Goal: Task Accomplishment & Management: Manage account settings

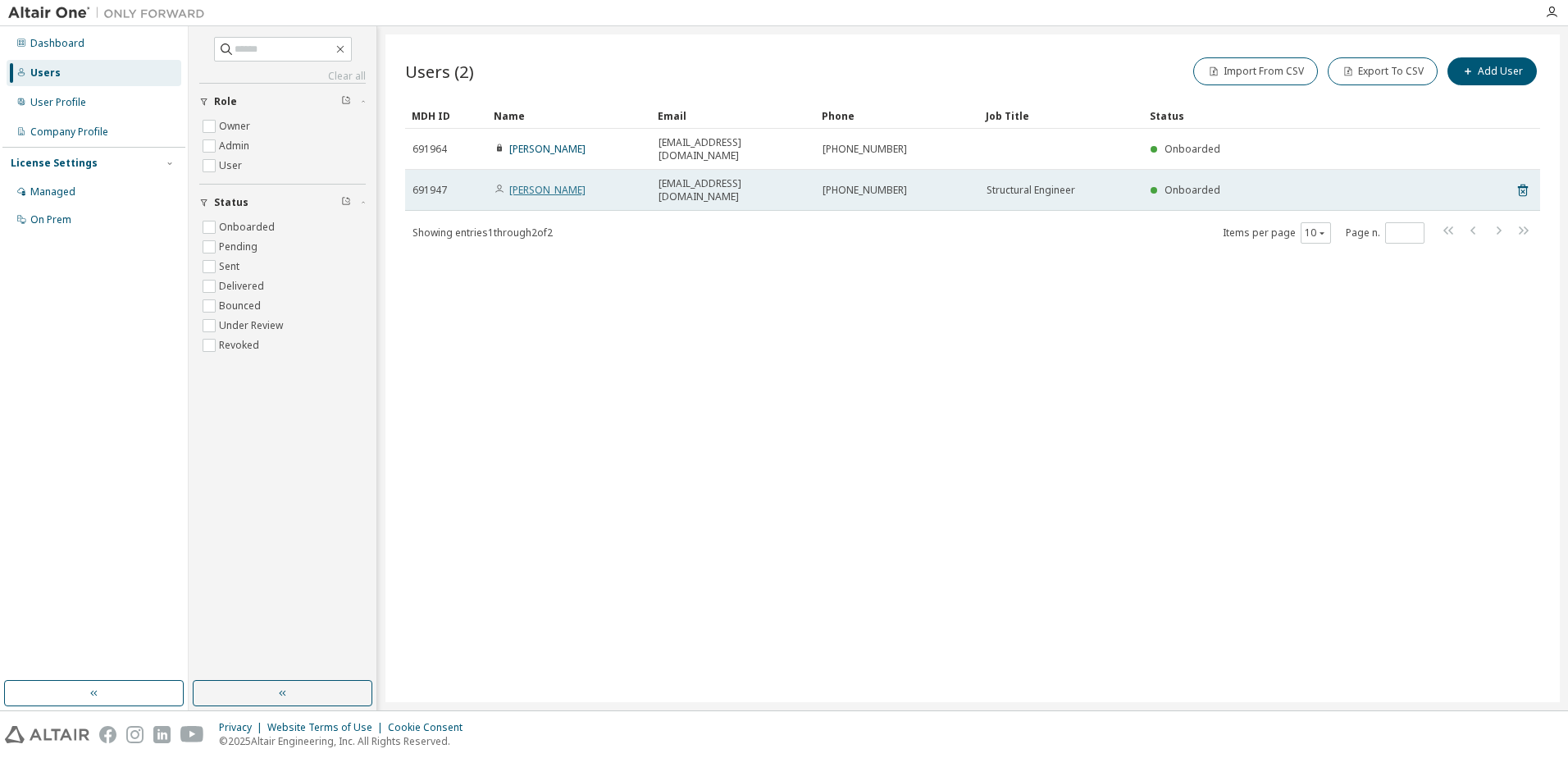
click at [562, 183] on link "Simón Moledo" at bounding box center [547, 189] width 76 height 14
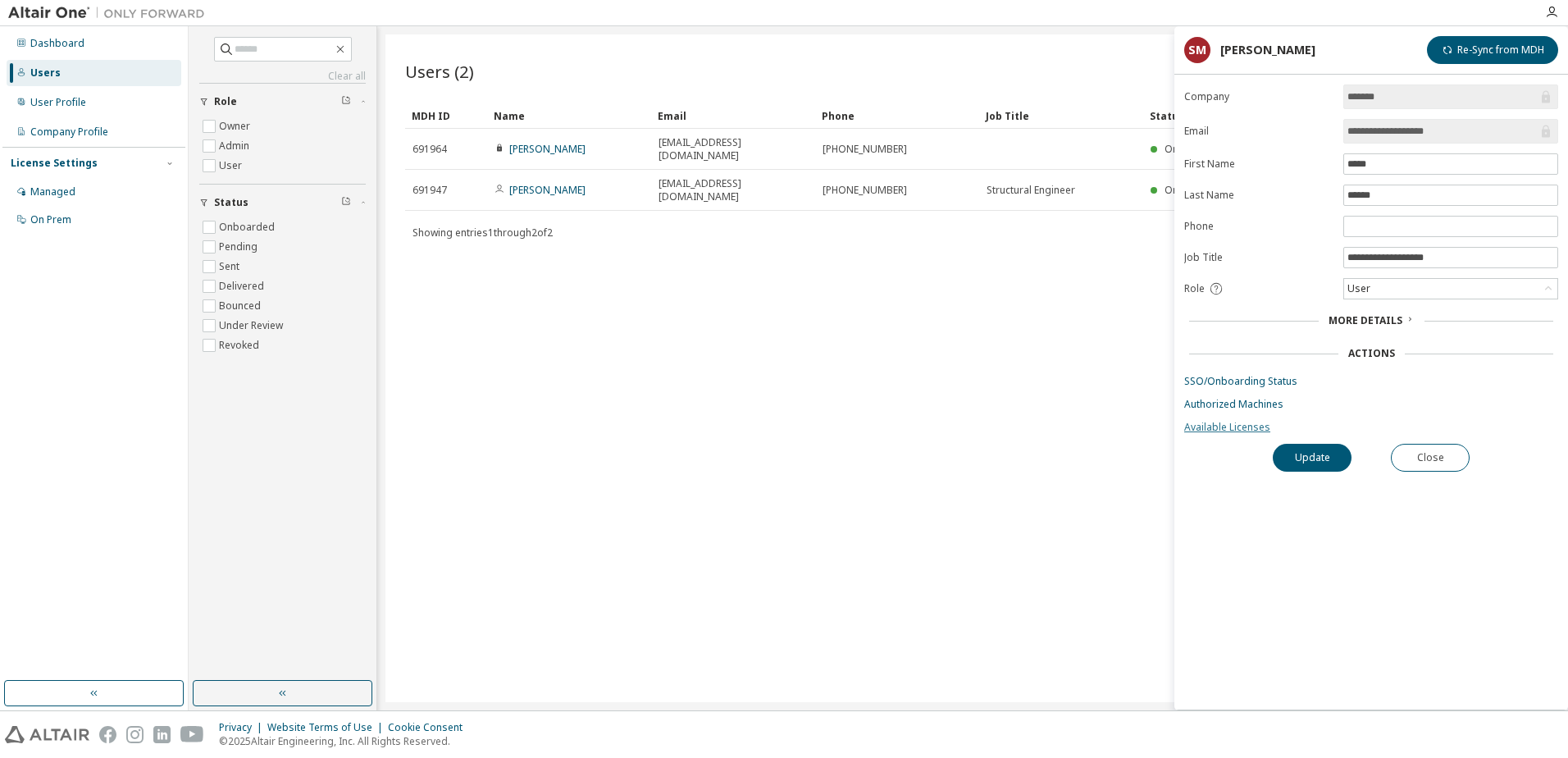
click at [1243, 426] on link "Available Licenses" at bounding box center [1371, 428] width 374 height 13
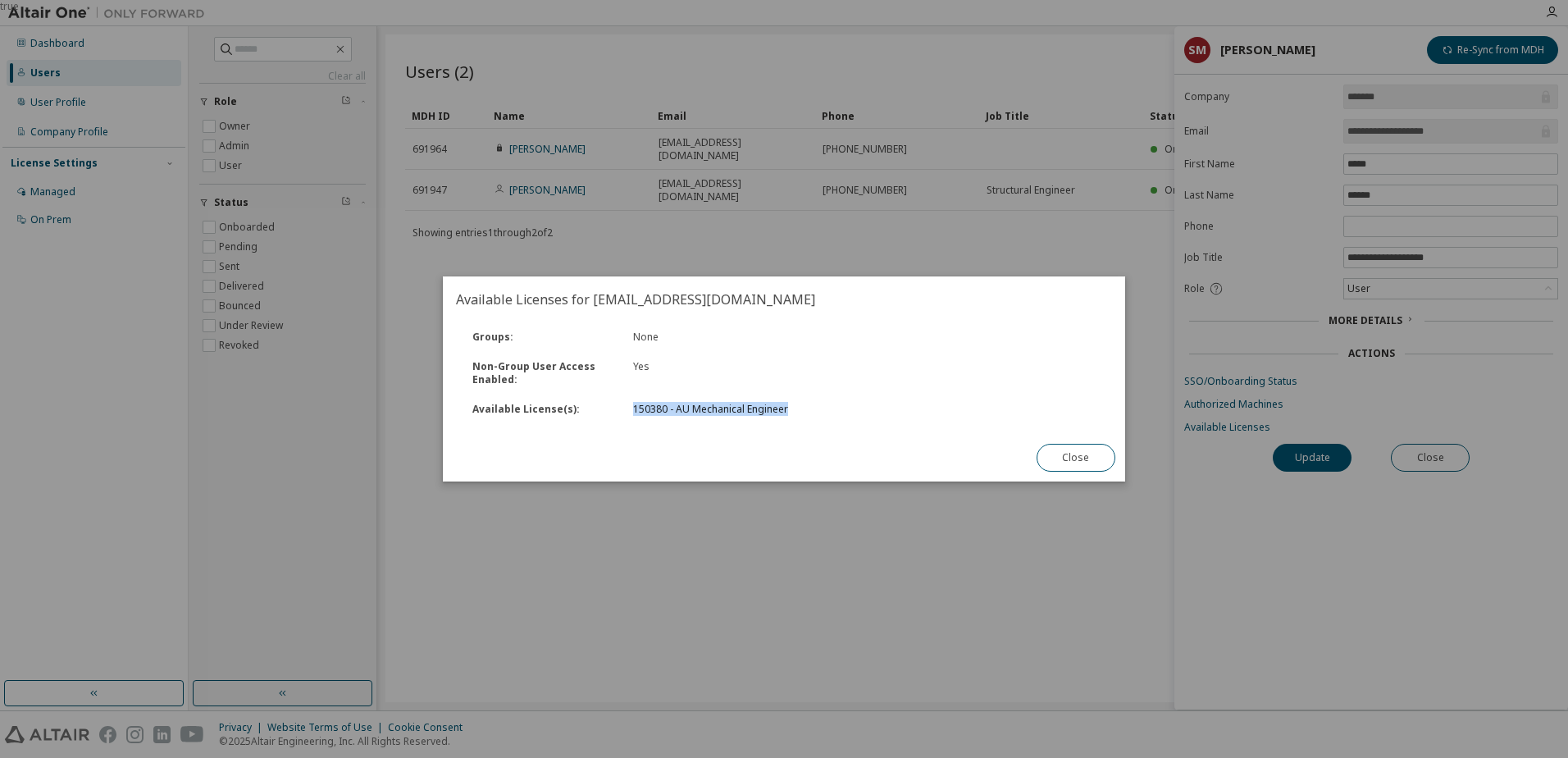
drag, startPoint x: 650, startPoint y: 411, endPoint x: 800, endPoint y: 418, distance: 150.2
click at [800, 418] on div "Available License(s) : 150380 - AU Mechanical Engineer" at bounding box center [784, 409] width 659 height 29
click at [1060, 463] on button "Close" at bounding box center [1076, 457] width 78 height 28
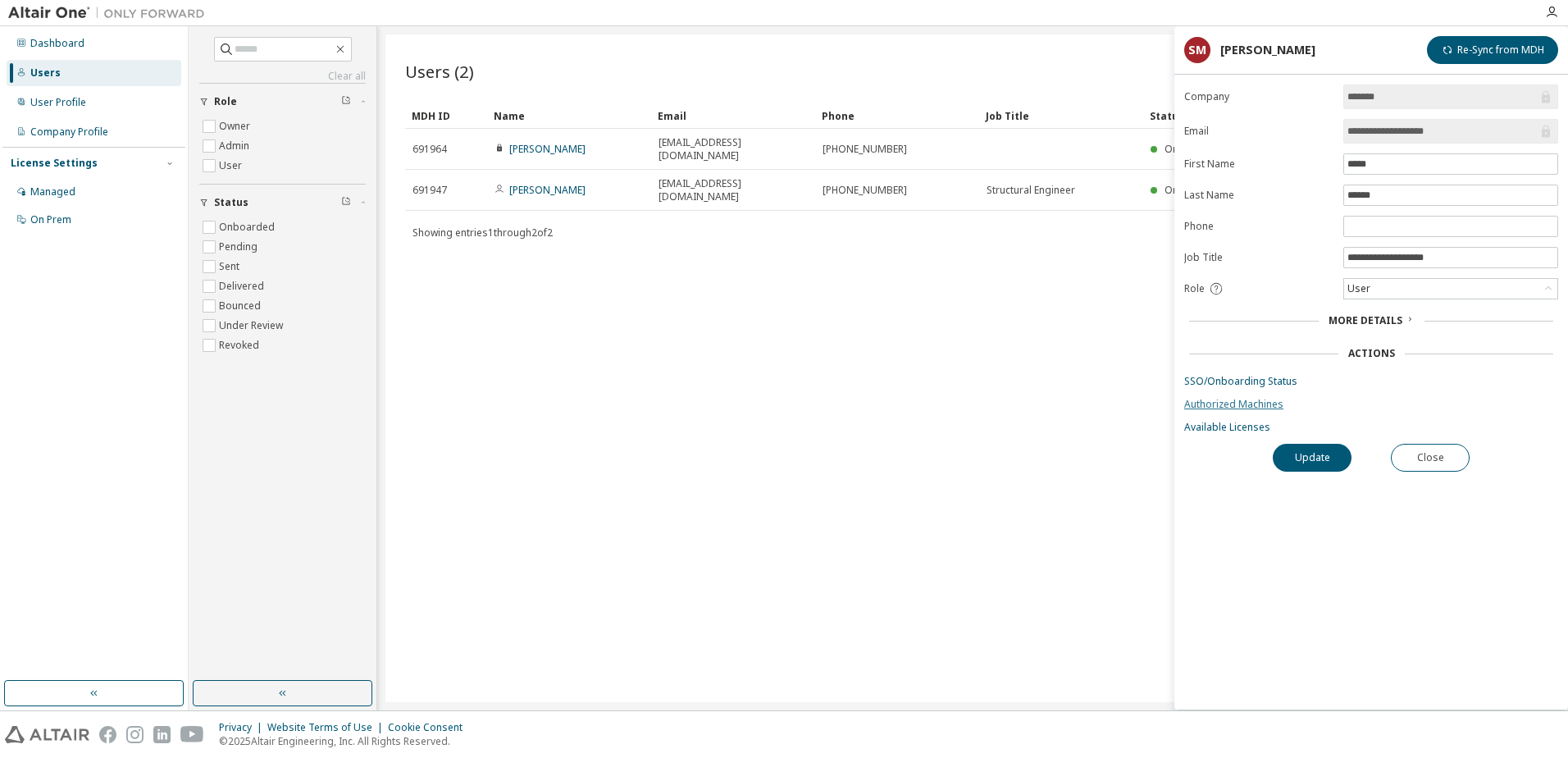
click at [1215, 408] on link "Authorized Machines" at bounding box center [1371, 404] width 374 height 13
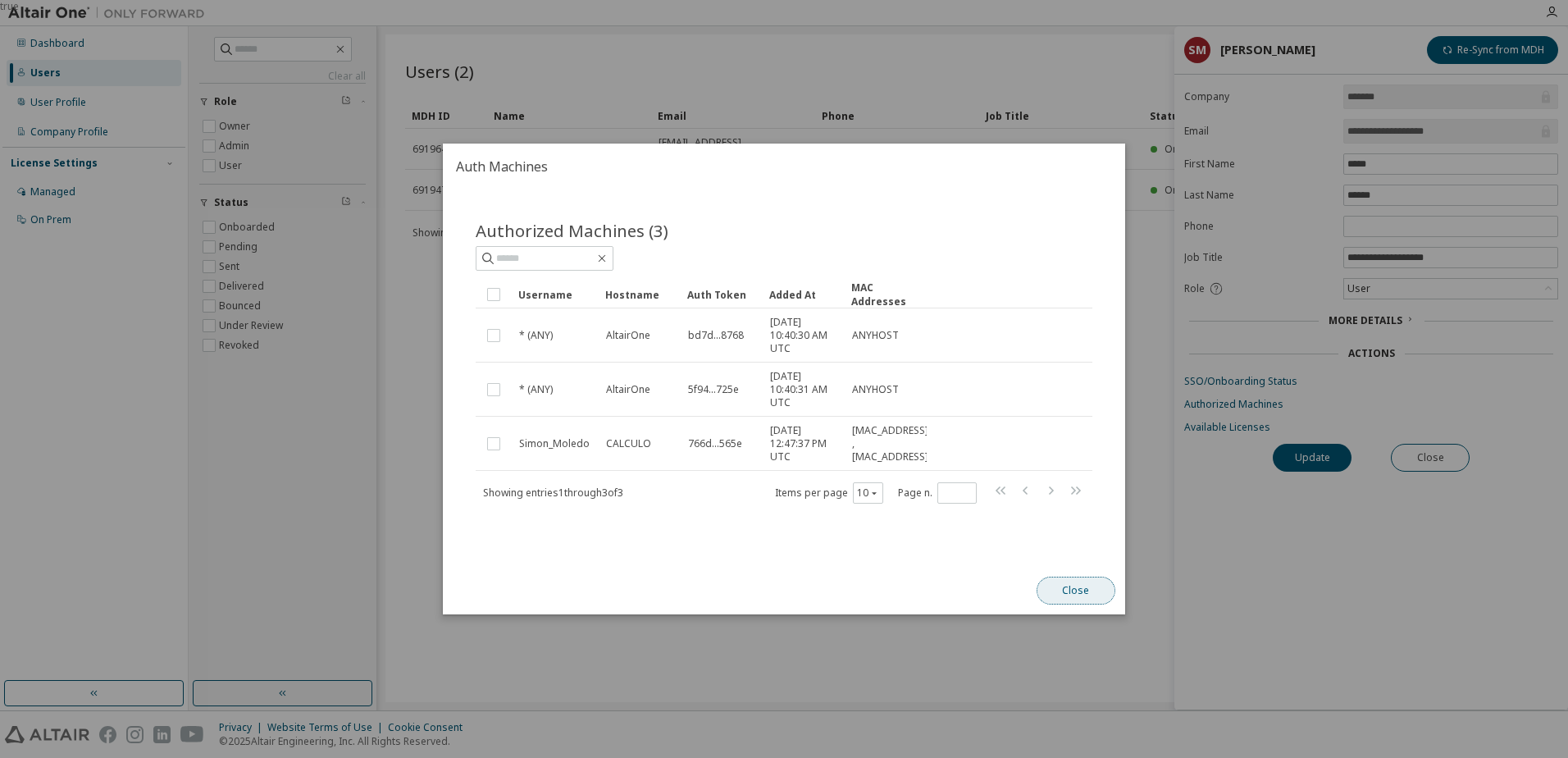
click at [1054, 586] on button "Close" at bounding box center [1076, 590] width 78 height 28
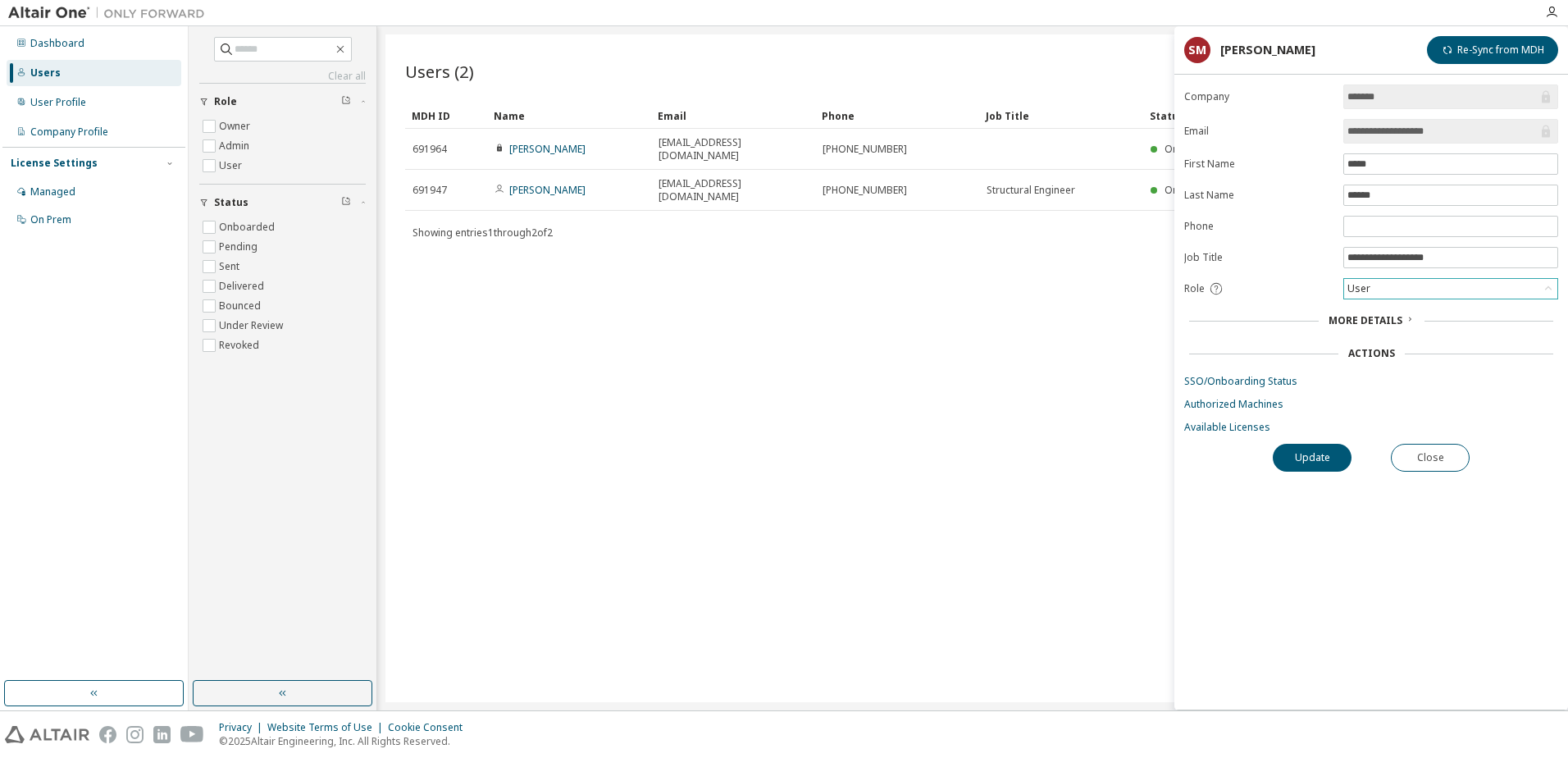
click at [1435, 293] on div "User" at bounding box center [1450, 289] width 213 height 20
click at [1376, 233] on span at bounding box center [1451, 227] width 215 height 22
click at [783, 303] on div "Users (2) Import From CSV Export To CSV Add User Clear Load Save Save As Field …" at bounding box center [972, 368] width 1175 height 668
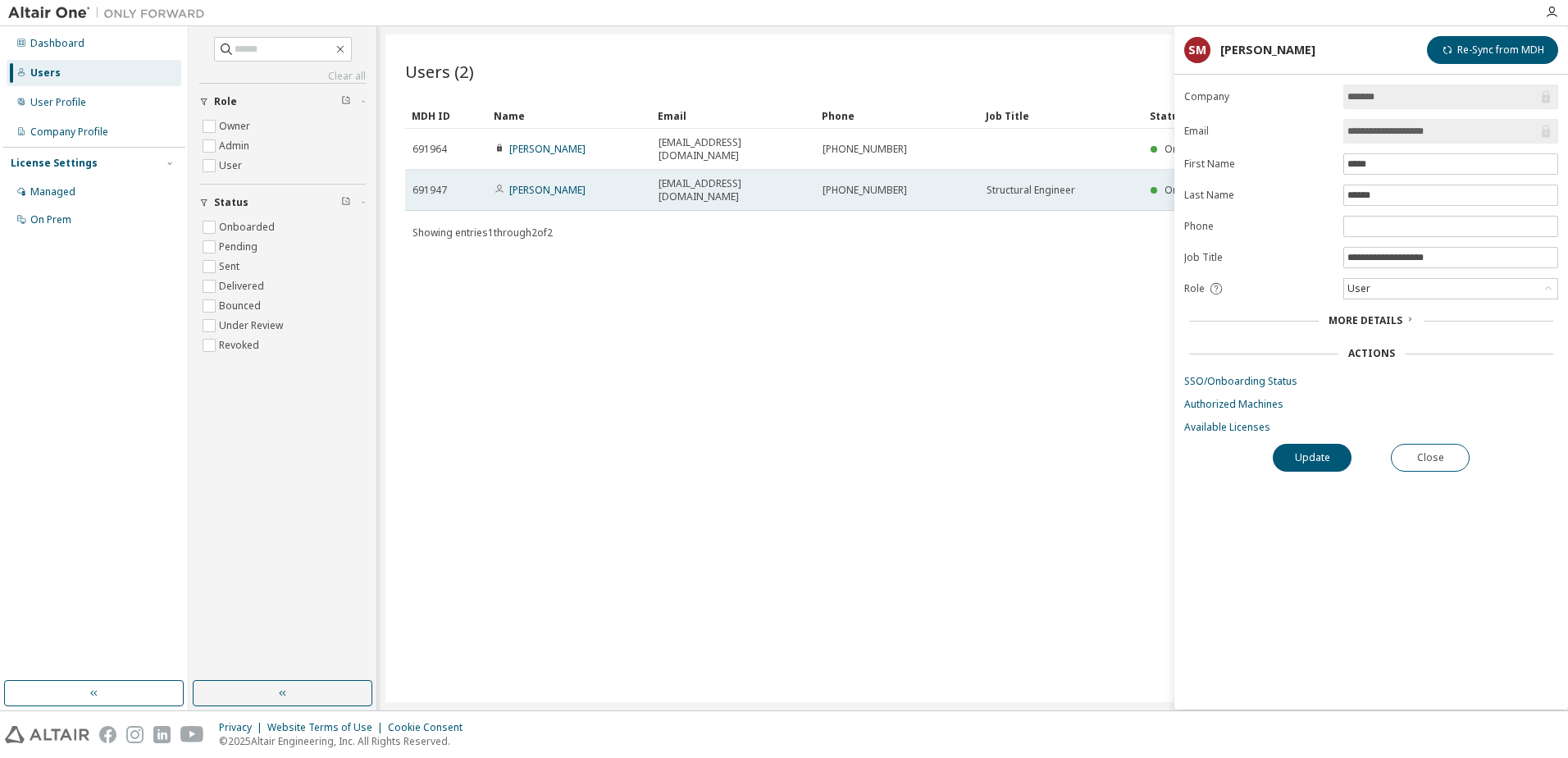
click at [443, 183] on span "691947" at bounding box center [429, 190] width 34 height 13
click at [1143, 176] on td "Onboarded" at bounding box center [1302, 190] width 318 height 41
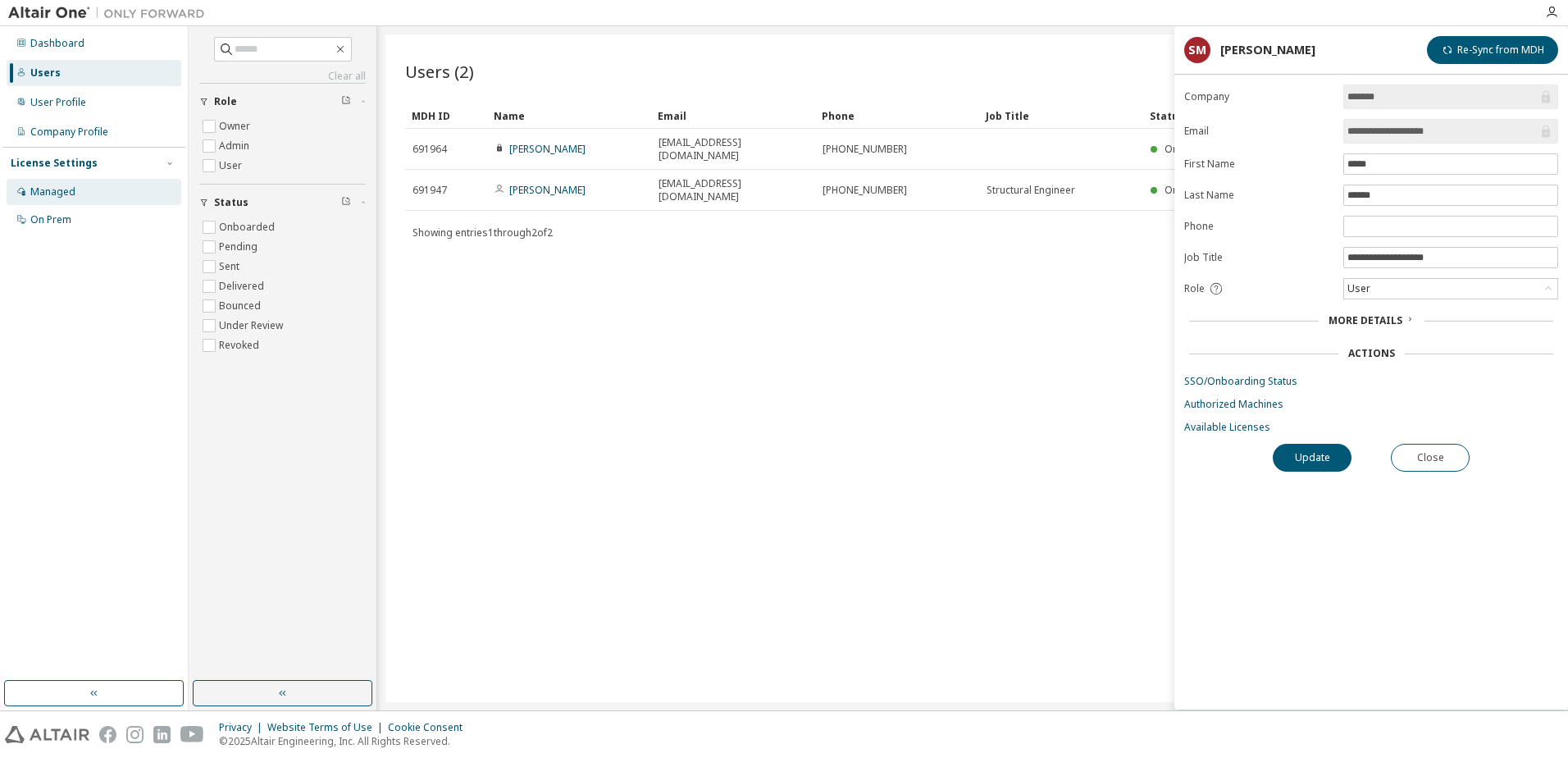
click at [76, 186] on div "Managed" at bounding box center [94, 191] width 175 height 26
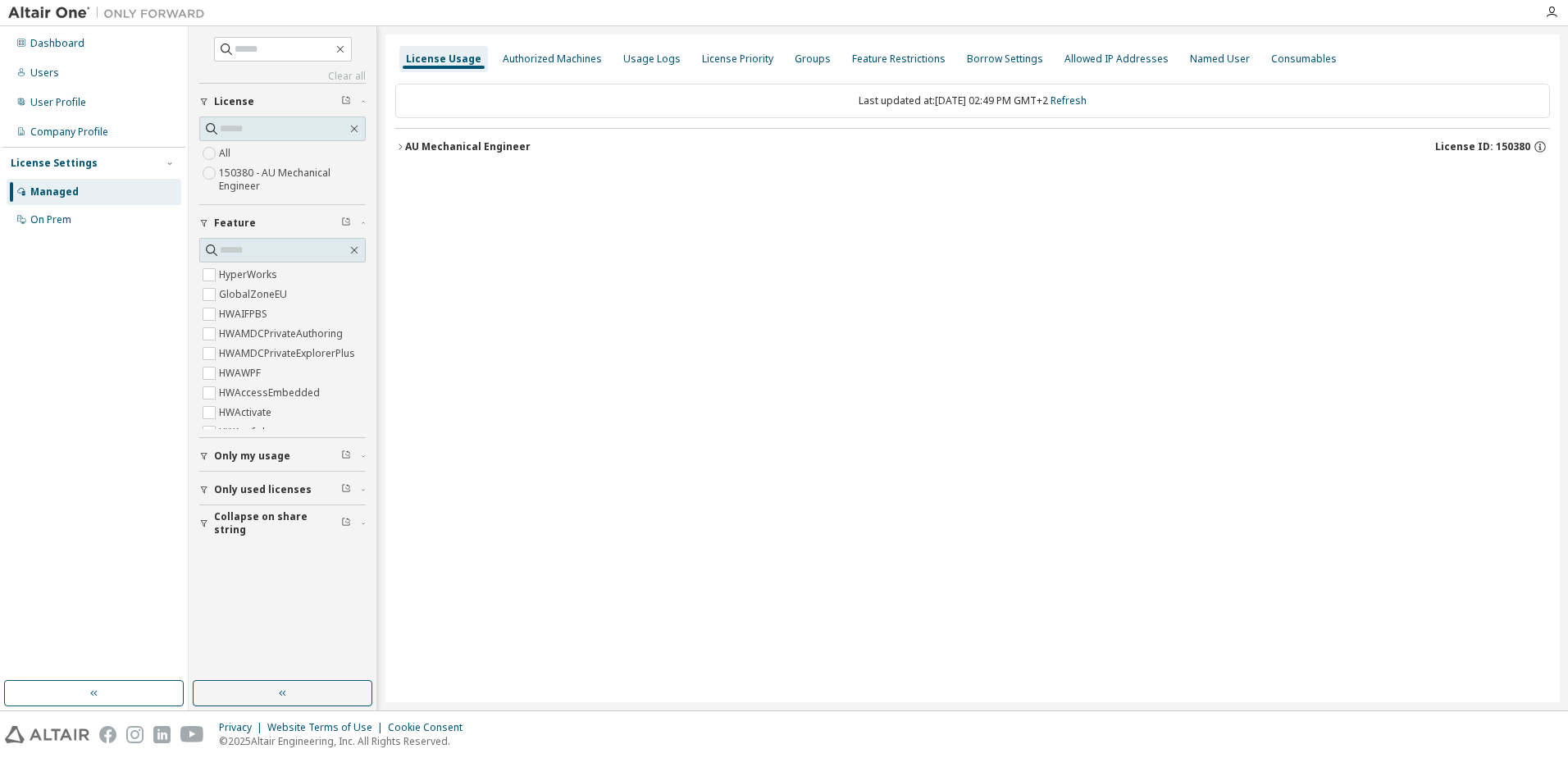
click at [258, 176] on label "150380 - AU Mechanical Engineer" at bounding box center [293, 179] width 147 height 33
click at [565, 58] on div "Authorized Machines" at bounding box center [552, 59] width 99 height 13
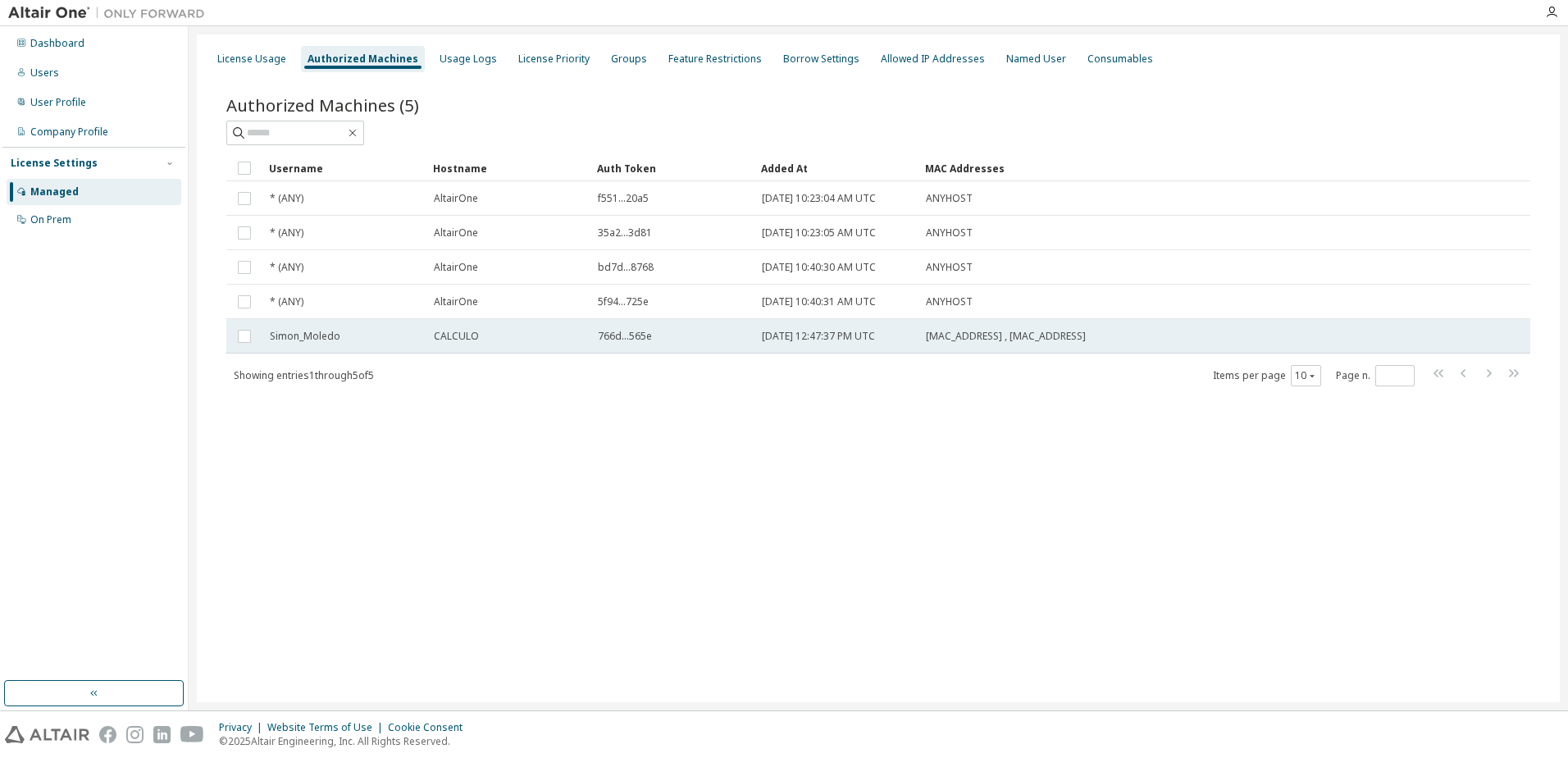
click at [232, 336] on td at bounding box center [244, 336] width 36 height 34
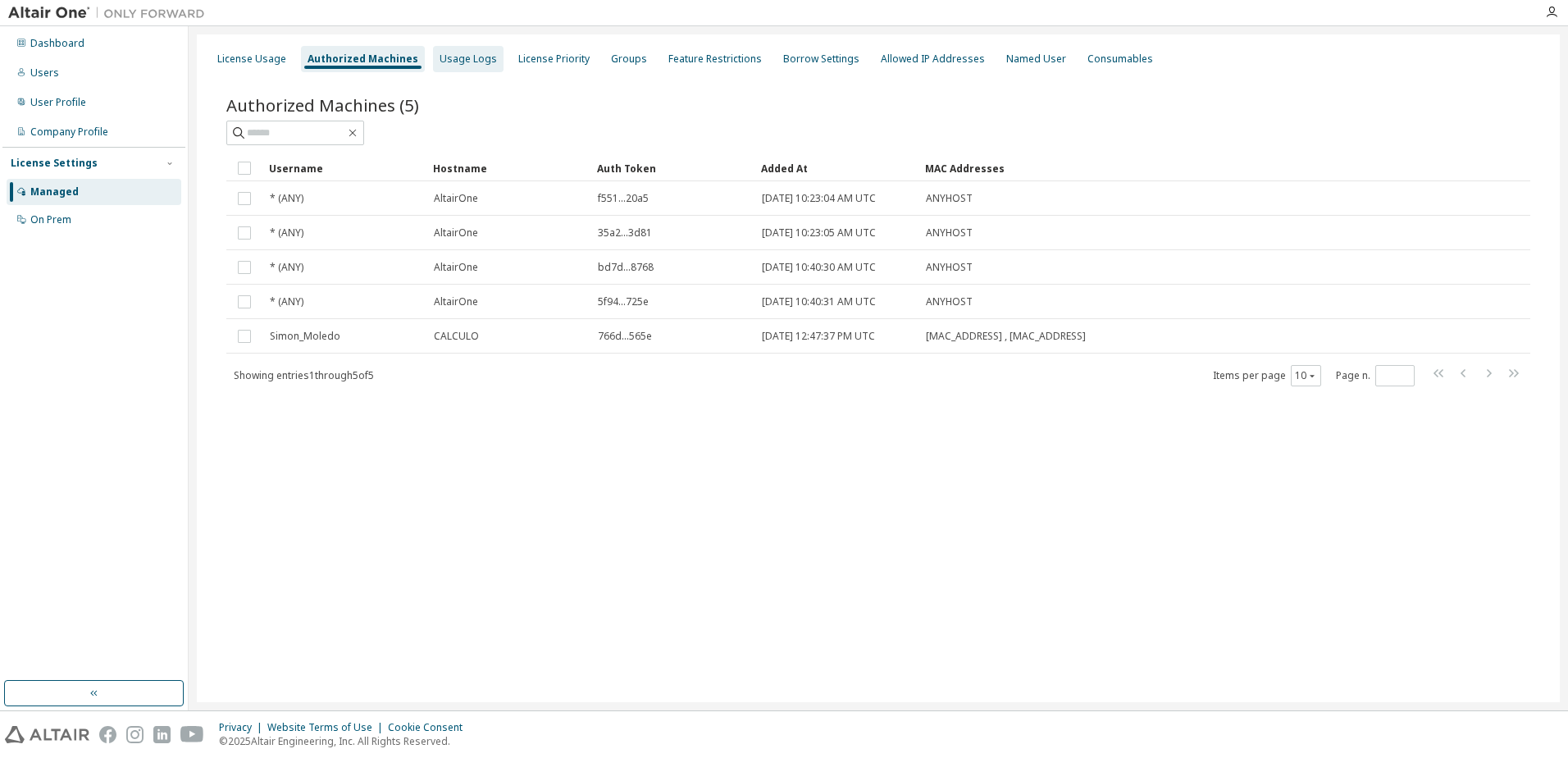
click at [453, 54] on div "Usage Logs" at bounding box center [468, 59] width 58 height 13
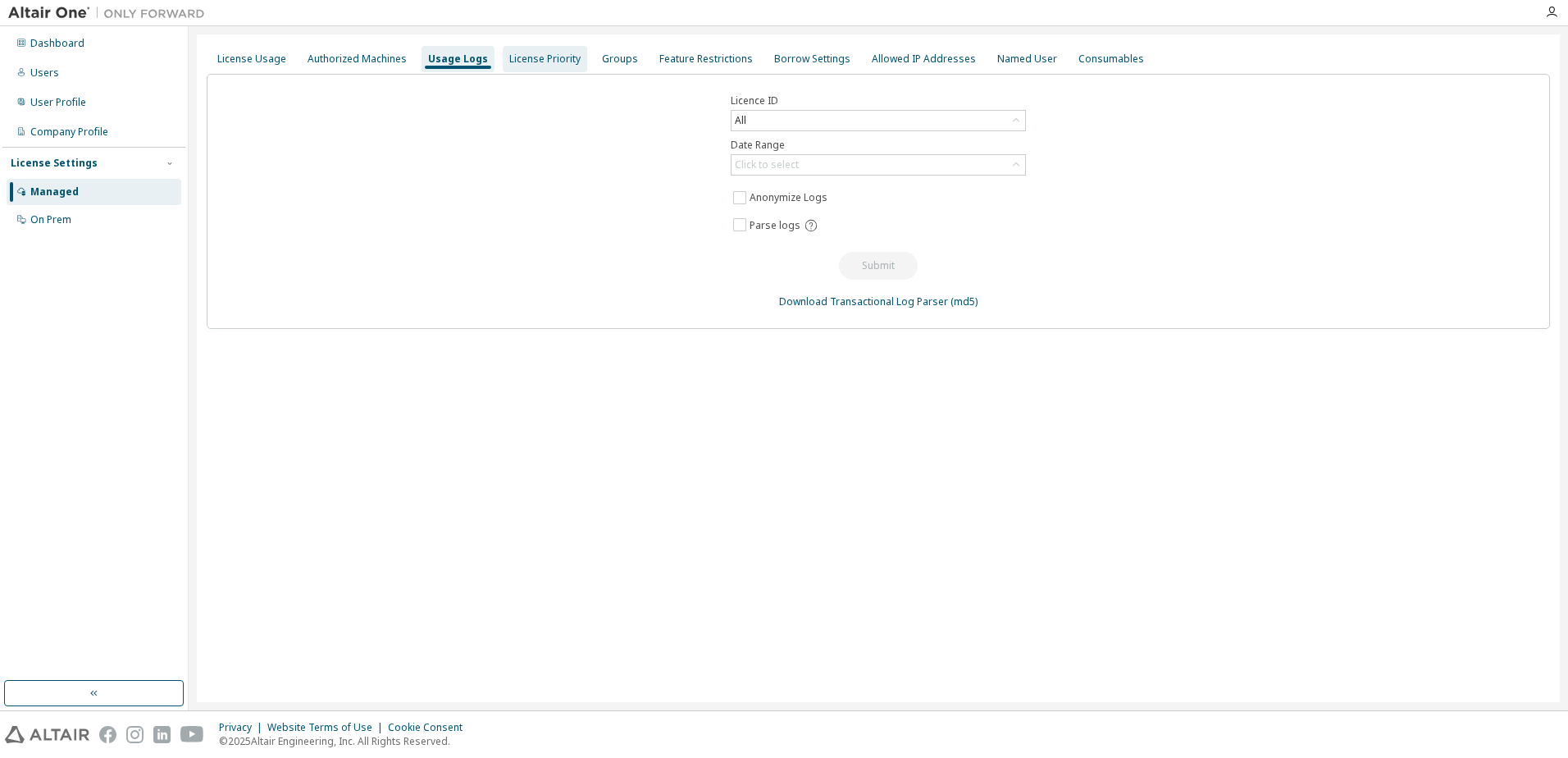
click at [534, 66] on div "License Priority" at bounding box center [544, 58] width 84 height 26
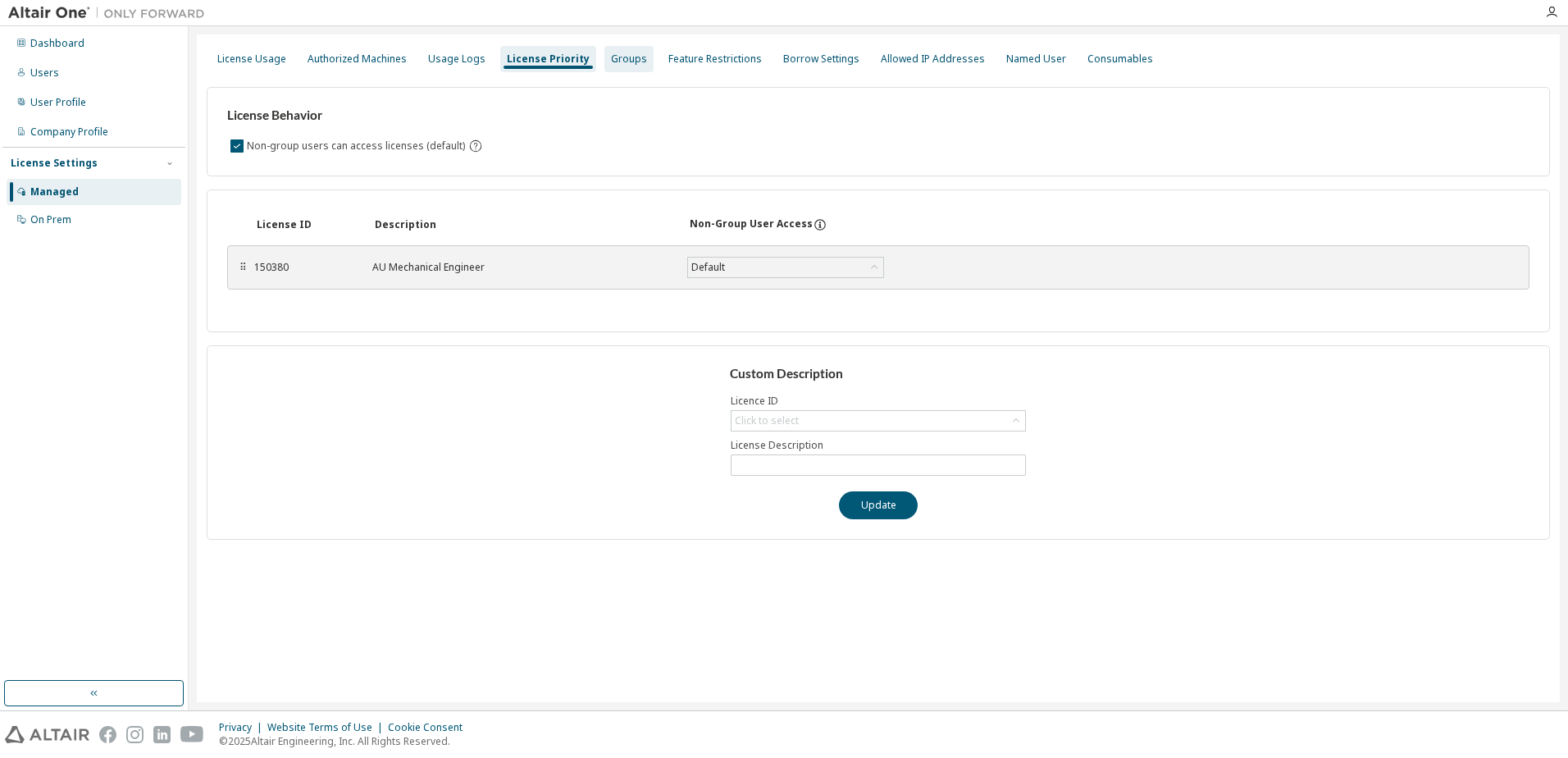
click at [611, 58] on div "Groups" at bounding box center [629, 59] width 36 height 13
